Goal: Transaction & Acquisition: Purchase product/service

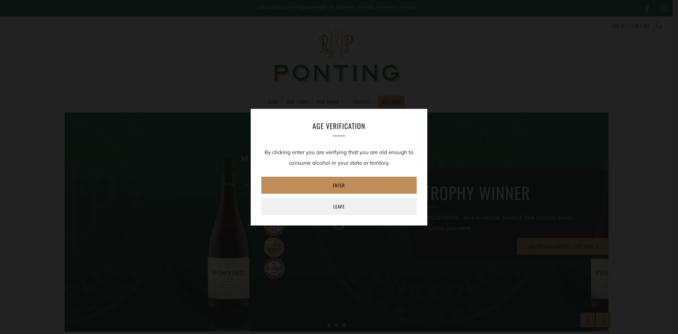
click at [326, 184] on link "Enter" at bounding box center [338, 185] width 155 height 17
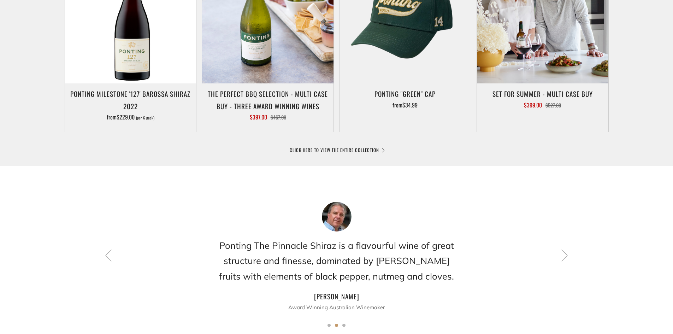
scroll to position [318, 0]
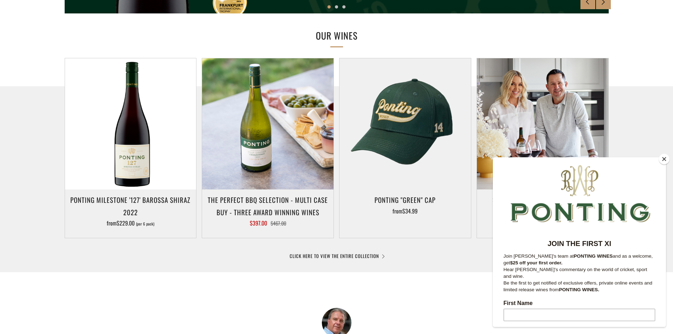
click at [662, 159] on button "Close" at bounding box center [664, 159] width 11 height 11
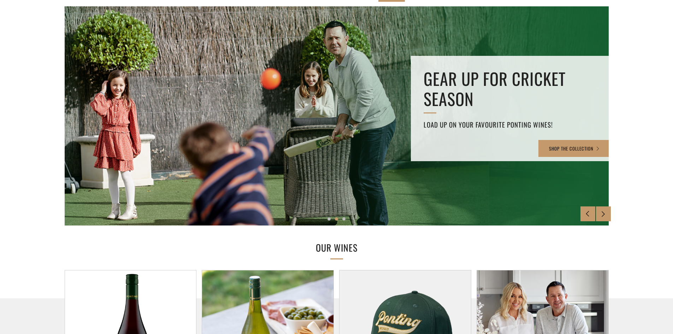
scroll to position [0, 0]
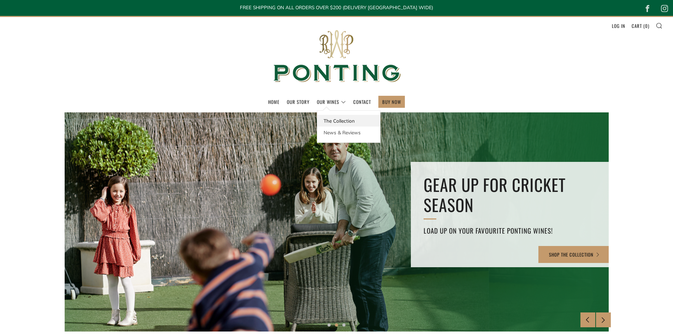
click at [329, 118] on link "The Collection" at bounding box center [348, 121] width 63 height 12
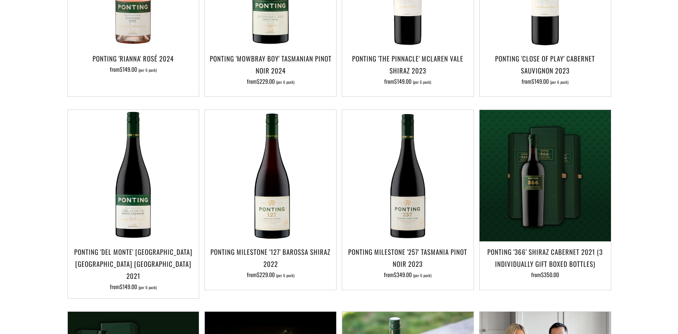
scroll to position [459, 0]
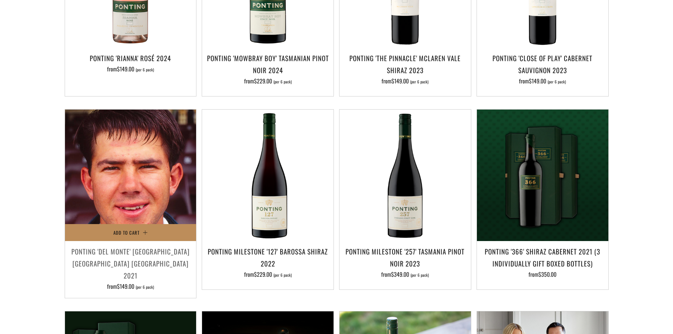
click at [127, 229] on span "Add to Cart" at bounding box center [126, 232] width 26 height 7
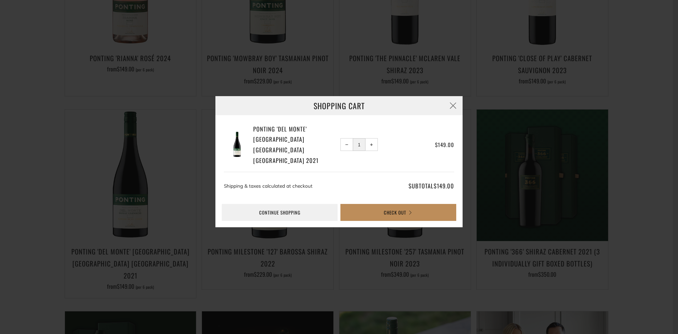
click at [395, 205] on button "Check Out" at bounding box center [398, 212] width 116 height 17
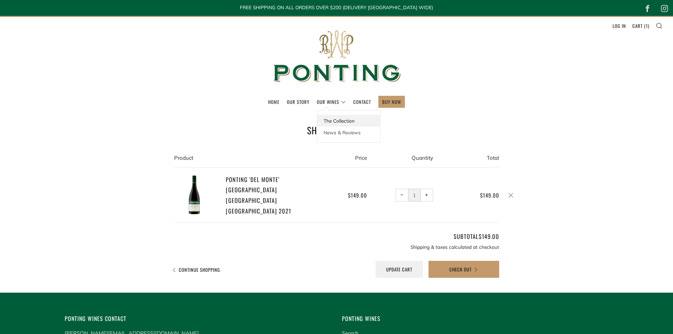
click at [331, 118] on link "The Collection" at bounding box center [348, 121] width 63 height 12
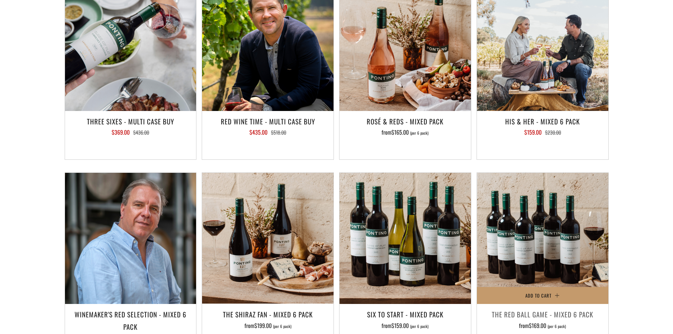
scroll to position [1005, 0]
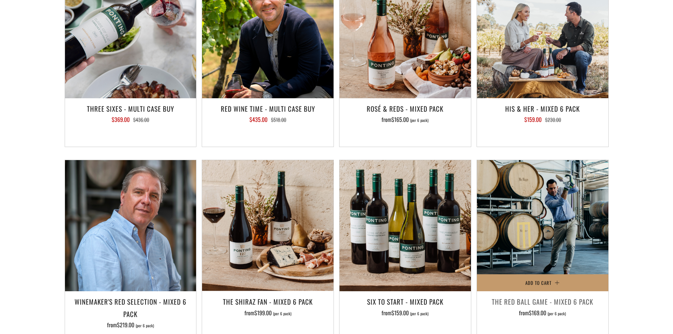
click at [540, 295] on h3 "The Red Ball Game - Mixed 6 Pack" at bounding box center [542, 301] width 124 height 12
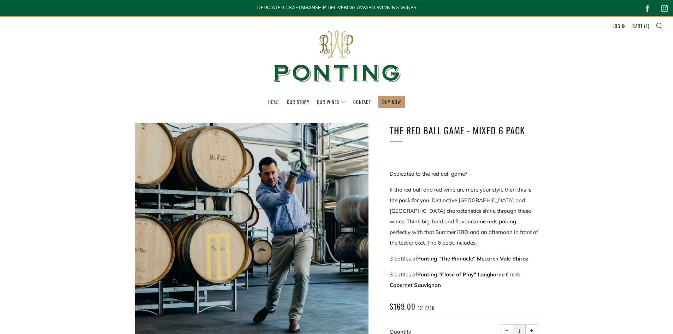
click at [276, 102] on link "Home" at bounding box center [273, 101] width 11 height 11
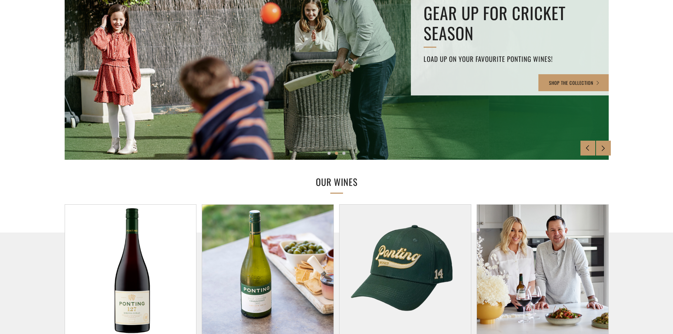
scroll to position [71, 0]
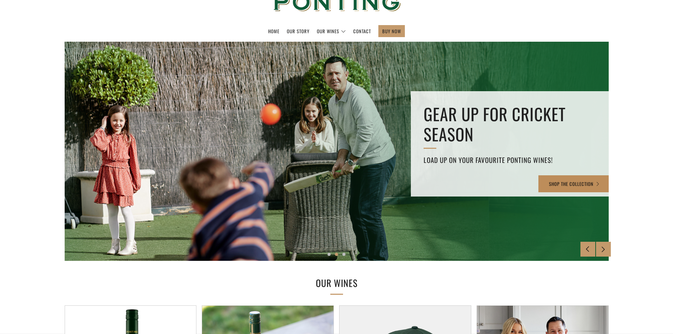
click at [564, 181] on link "SHOP THE COLLECTION" at bounding box center [574, 183] width 72 height 17
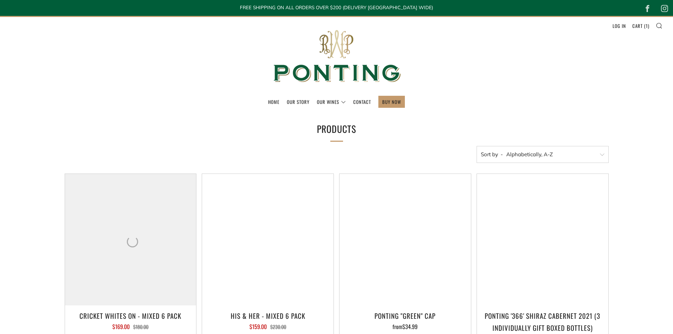
select select "title-ascending"
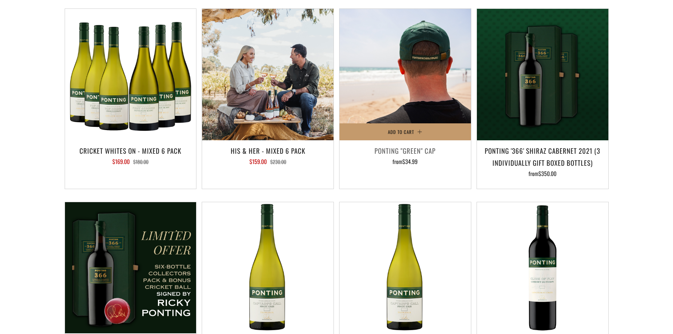
scroll to position [177, 0]
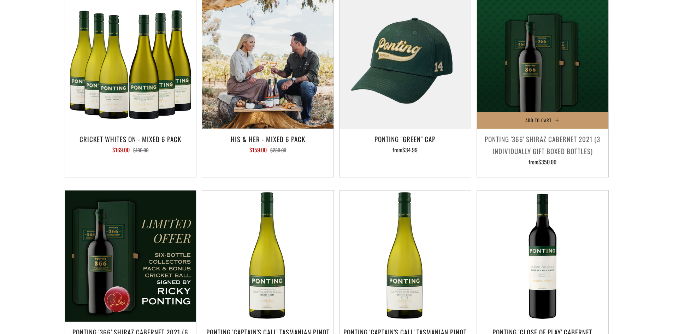
click at [509, 146] on h3 "Ponting '366' Shiraz Cabernet 2021 (3 individually gift boxed bottles)" at bounding box center [542, 145] width 124 height 24
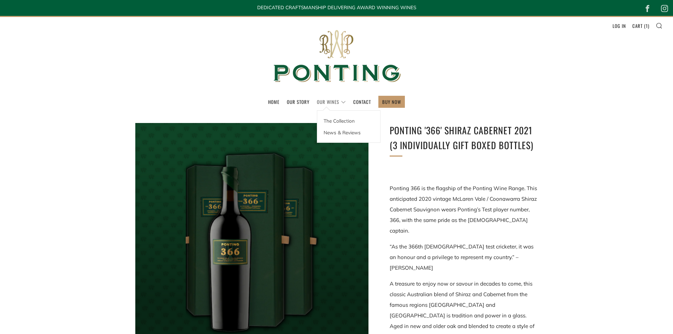
click at [344, 99] on link "Our Wines" at bounding box center [331, 101] width 29 height 11
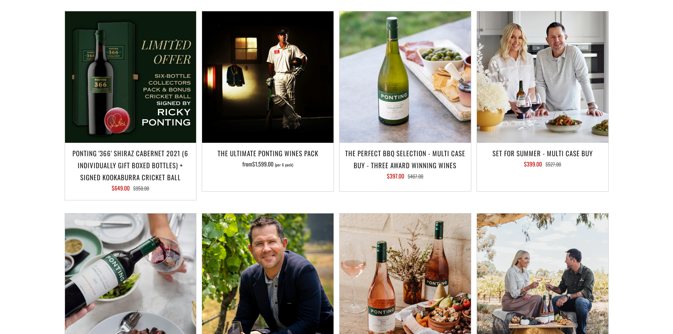
scroll to position [742, 0]
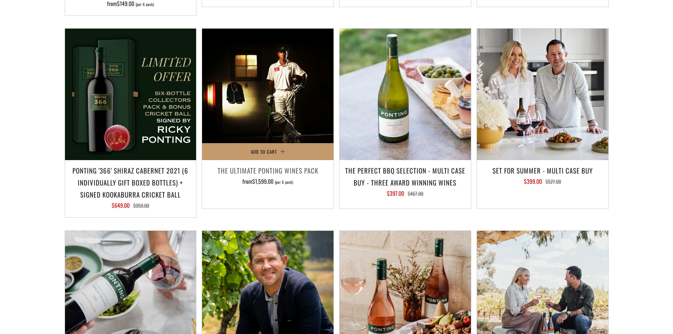
click at [284, 164] on h3 "The Ultimate Ponting Wines Pack" at bounding box center [268, 170] width 124 height 12
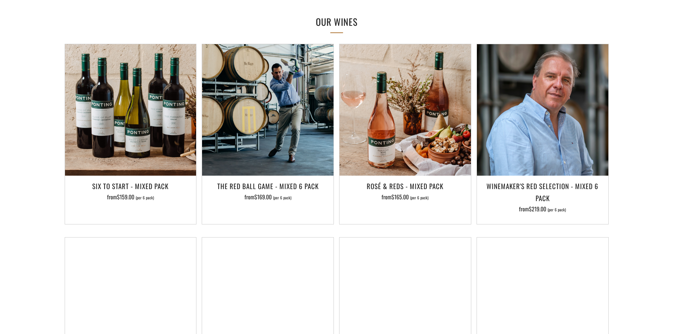
scroll to position [494, 0]
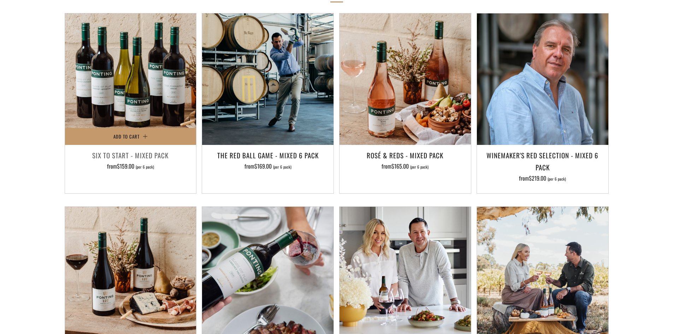
click at [137, 151] on h3 "Six To Start - Mixed Pack" at bounding box center [131, 155] width 124 height 12
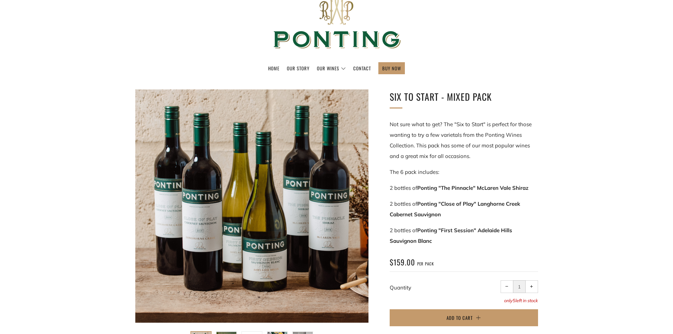
scroll to position [35, 0]
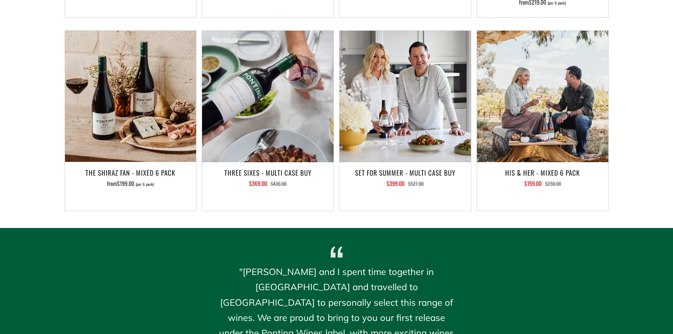
scroll to position [671, 0]
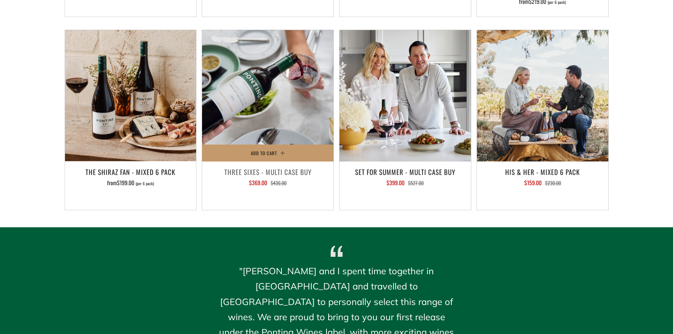
click at [299, 174] on h3 "Three Sixes - Multi Case Buy" at bounding box center [268, 172] width 124 height 12
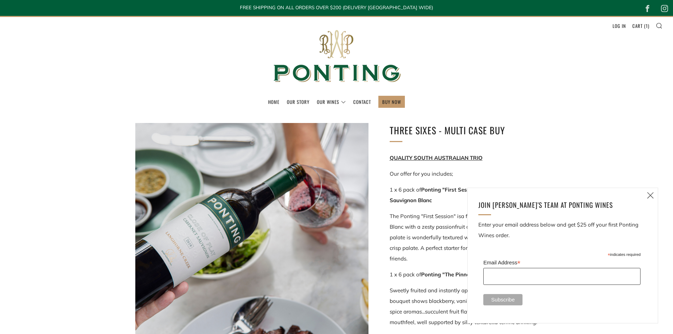
click at [507, 275] on input "Email Address *" at bounding box center [561, 276] width 157 height 17
type input "tf_woolford@outlook.com"
click at [515, 295] on input "Subscribe" at bounding box center [502, 299] width 39 height 11
click at [646, 196] on icon at bounding box center [650, 195] width 8 height 9
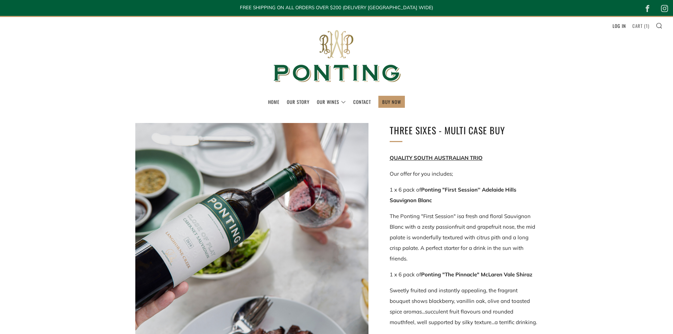
click at [639, 25] on link "Cart ( 1 )" at bounding box center [640, 25] width 17 height 11
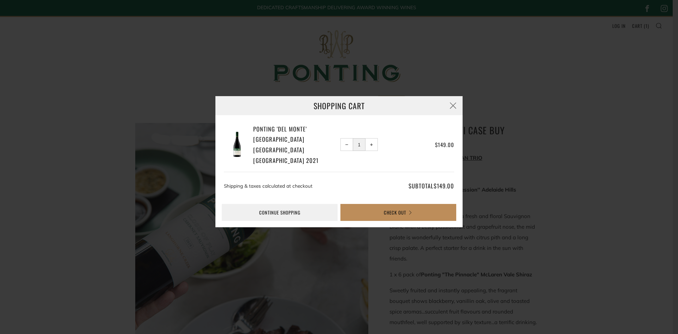
click at [394, 204] on button "Check Out" at bounding box center [398, 212] width 116 height 17
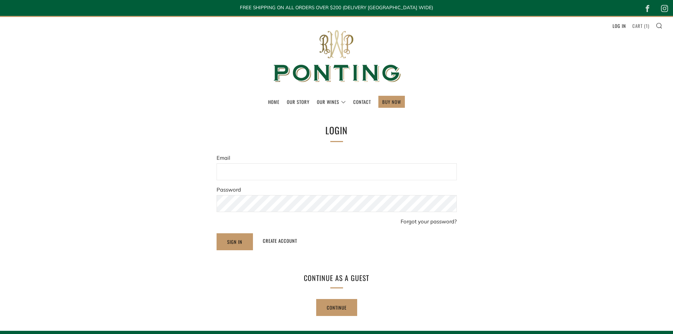
click at [637, 25] on link "Cart ( 1 )" at bounding box center [640, 25] width 17 height 11
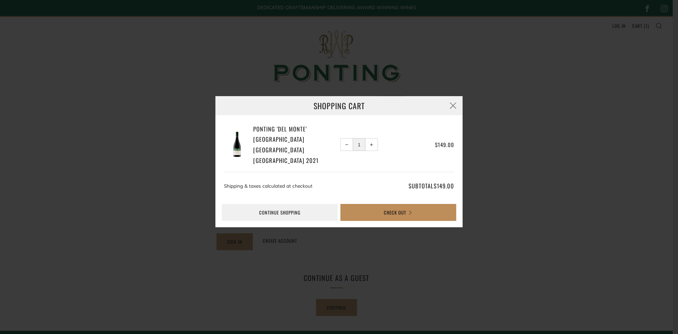
click at [407, 204] on button "Check Out" at bounding box center [398, 212] width 116 height 17
